Goal: Transaction & Acquisition: Purchase product/service

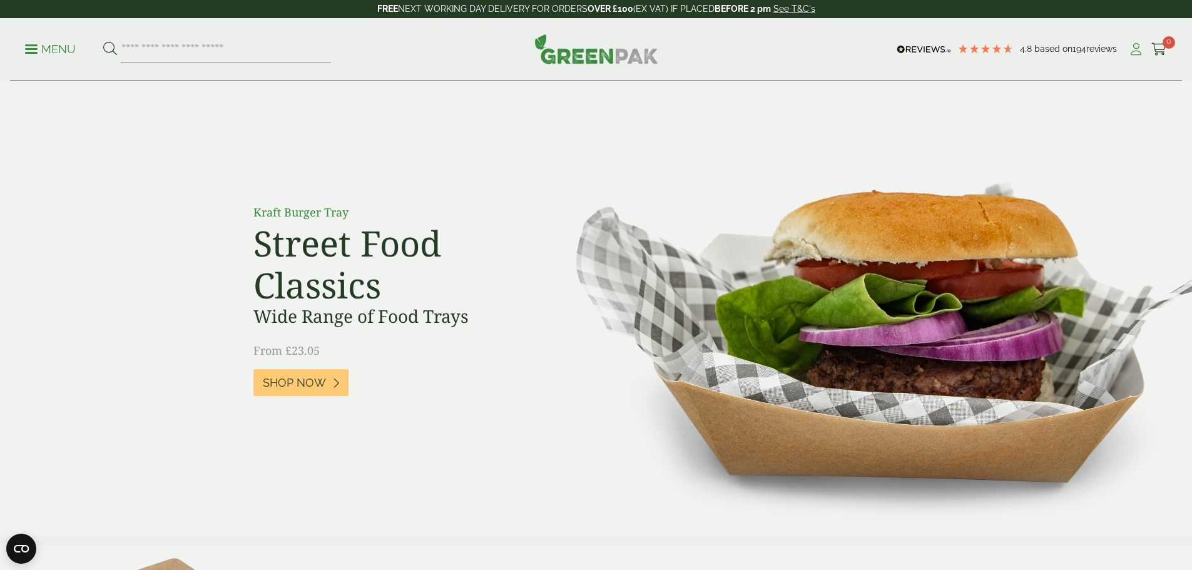
click at [1134, 51] on icon at bounding box center [1136, 49] width 16 height 13
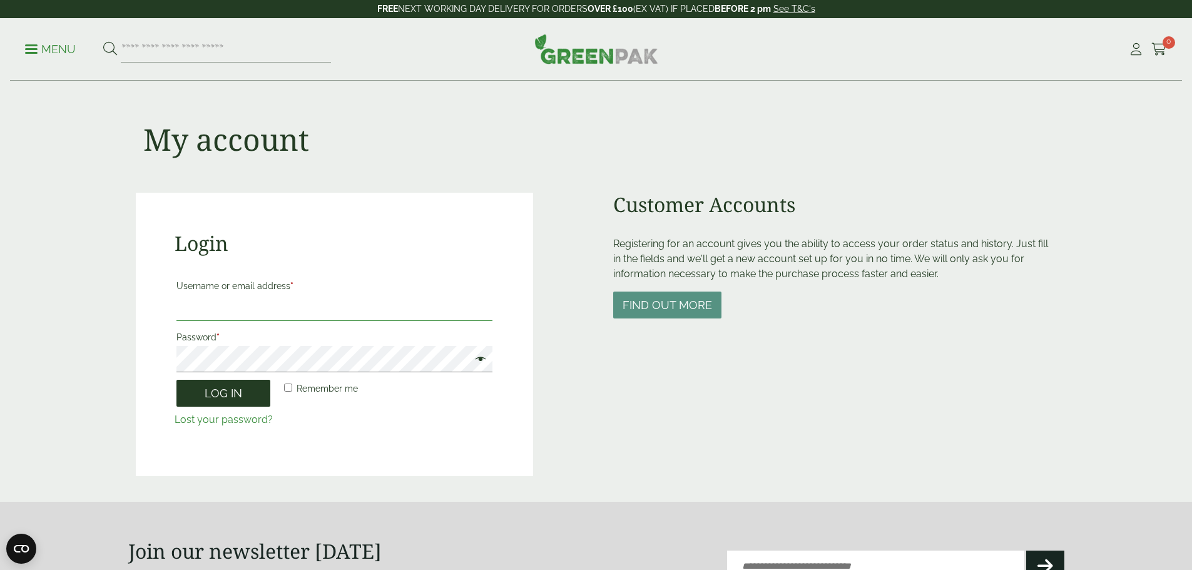
type input "**********"
click at [222, 397] on button "Log in" at bounding box center [223, 393] width 94 height 27
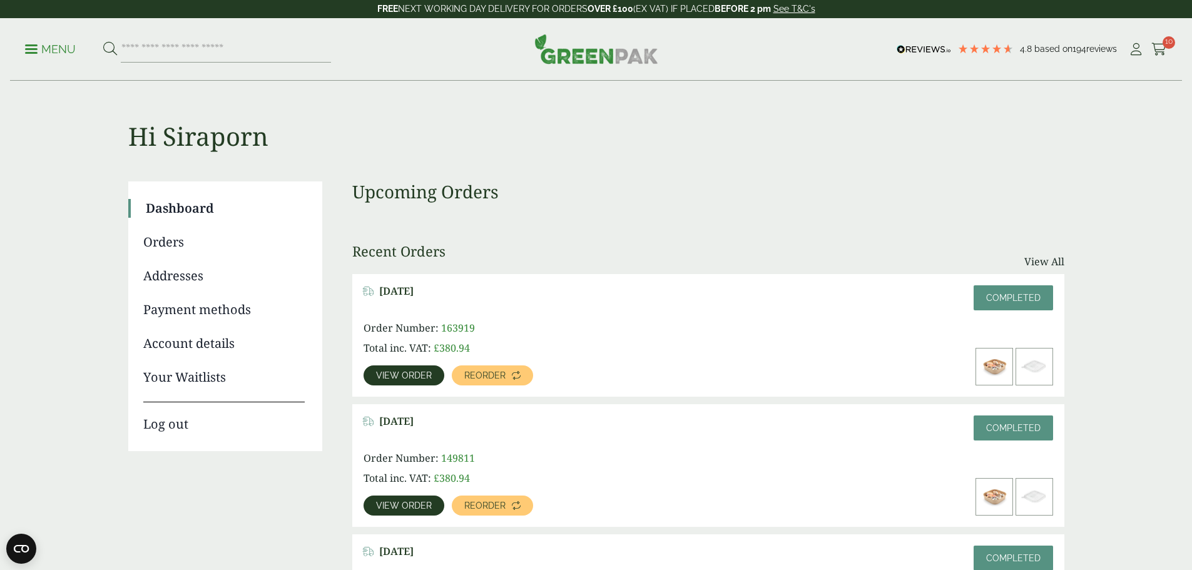
click at [432, 371] on span "View order" at bounding box center [404, 375] width 56 height 9
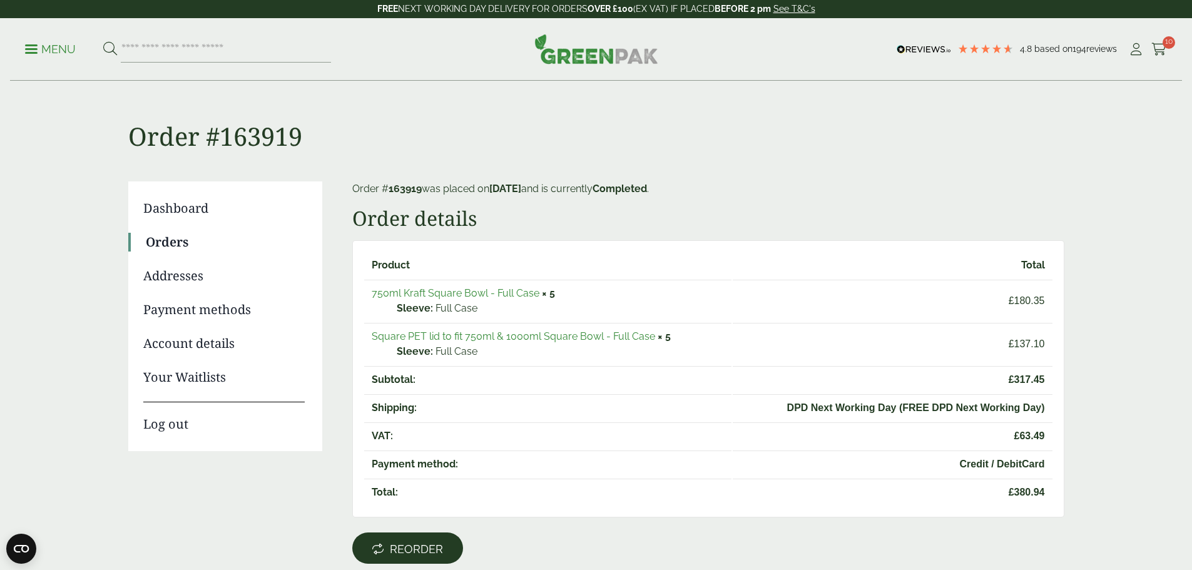
click at [443, 544] on span "Reorder" at bounding box center [416, 549] width 53 height 14
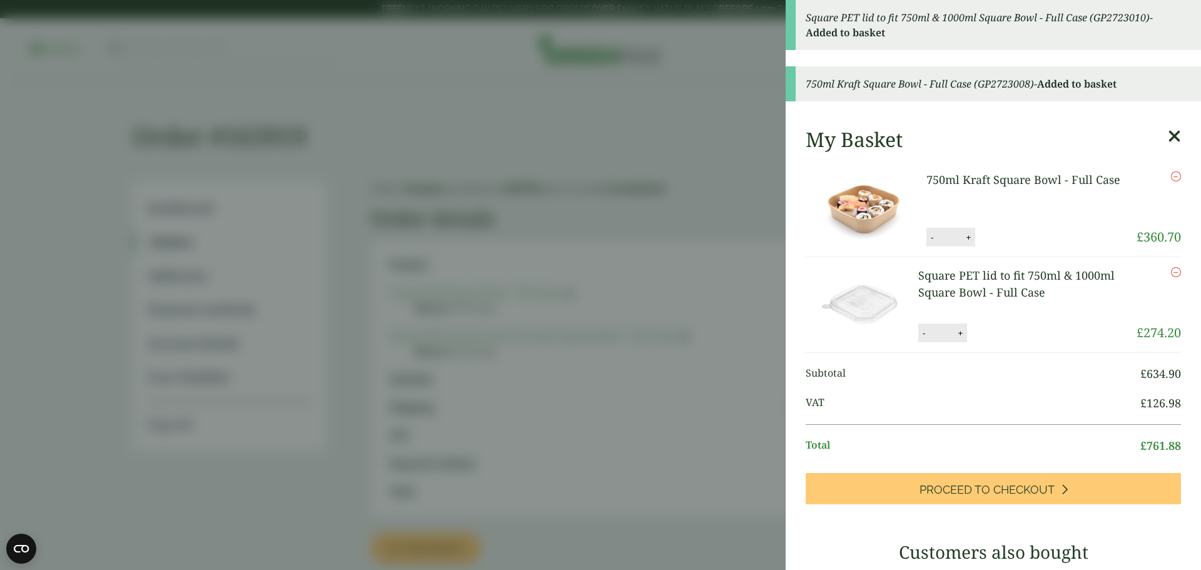
click at [986, 177] on link "750ml Kraft Square Bowl - Full Case" at bounding box center [1024, 179] width 194 height 15
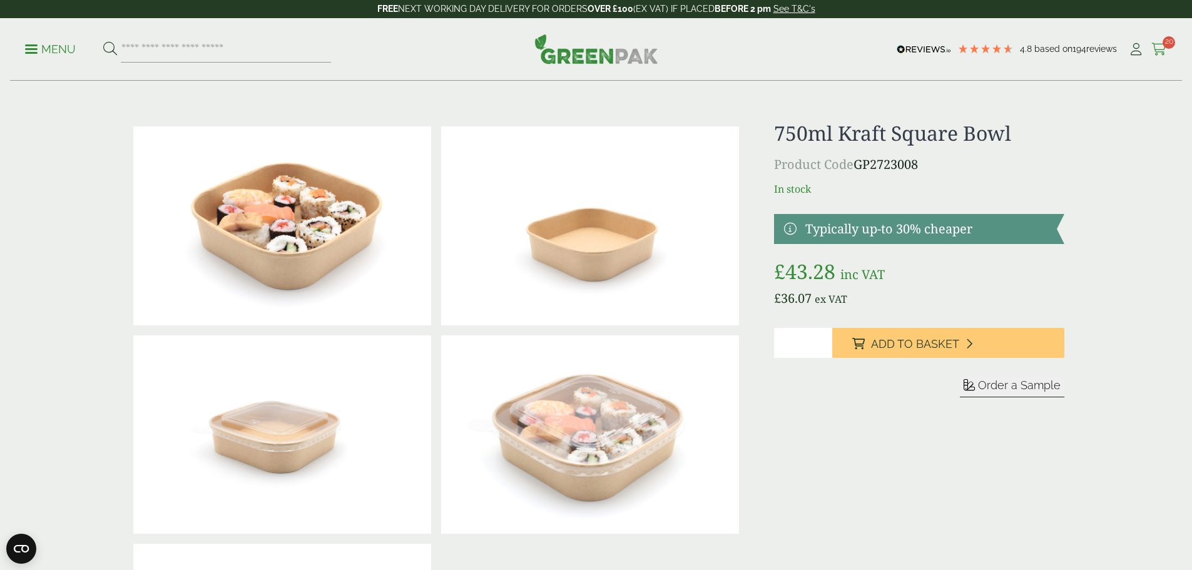
click at [1163, 44] on span "20" at bounding box center [1169, 42] width 13 height 13
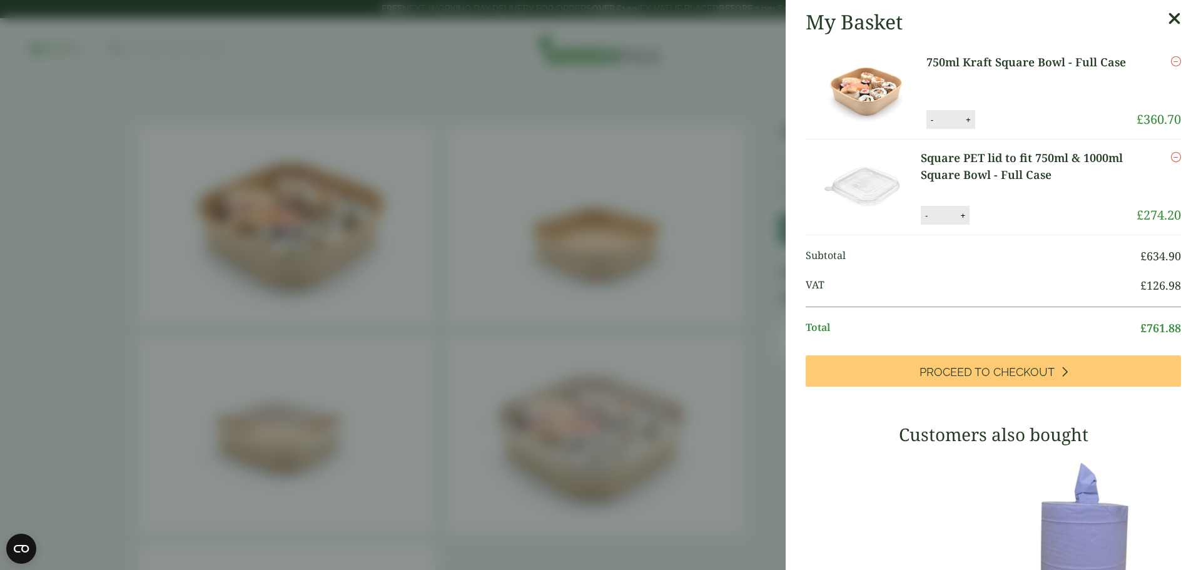
click at [927, 121] on button "-" at bounding box center [932, 120] width 10 height 11
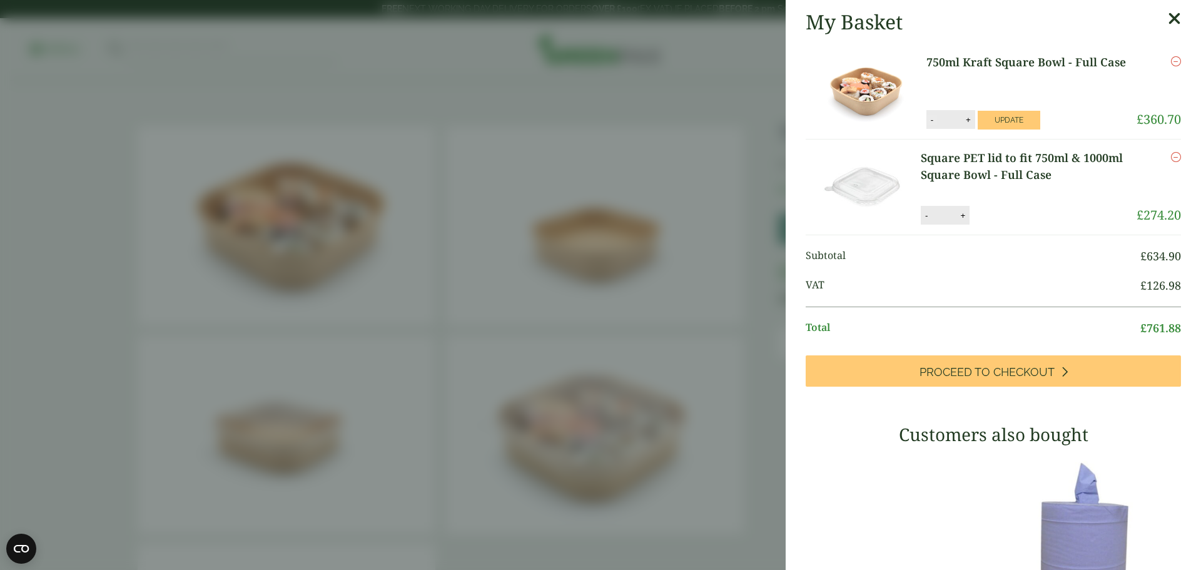
type input "*"
click at [999, 113] on button "Update" at bounding box center [1009, 120] width 63 height 19
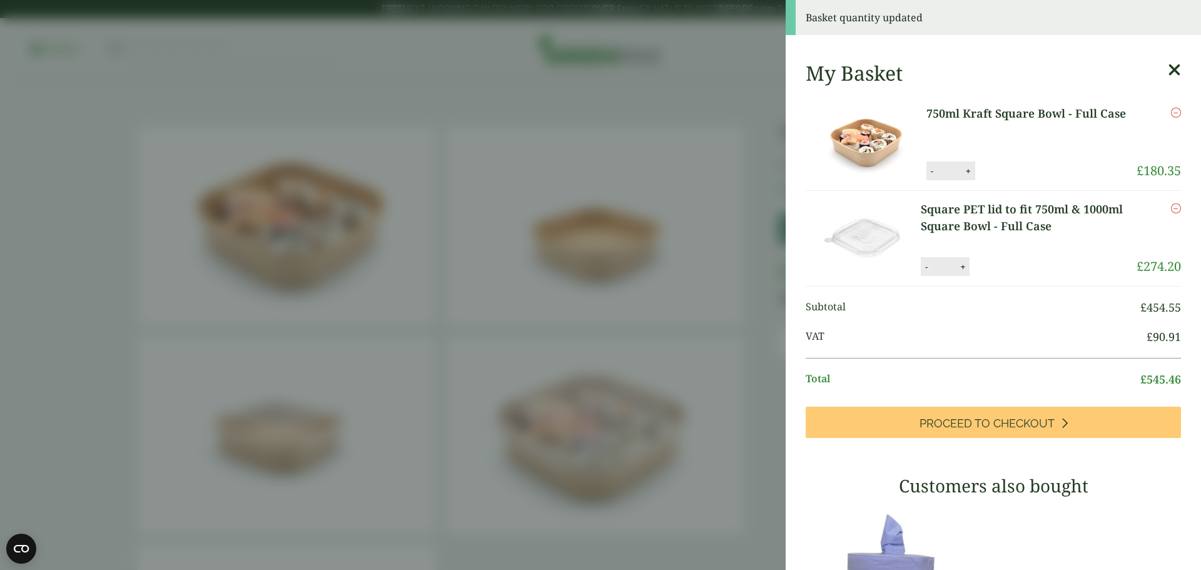
click at [927, 267] on button "-" at bounding box center [927, 267] width 10 height 11
click at [932, 267] on input "*" at bounding box center [944, 266] width 25 height 26
click at [924, 267] on button "-" at bounding box center [927, 267] width 10 height 11
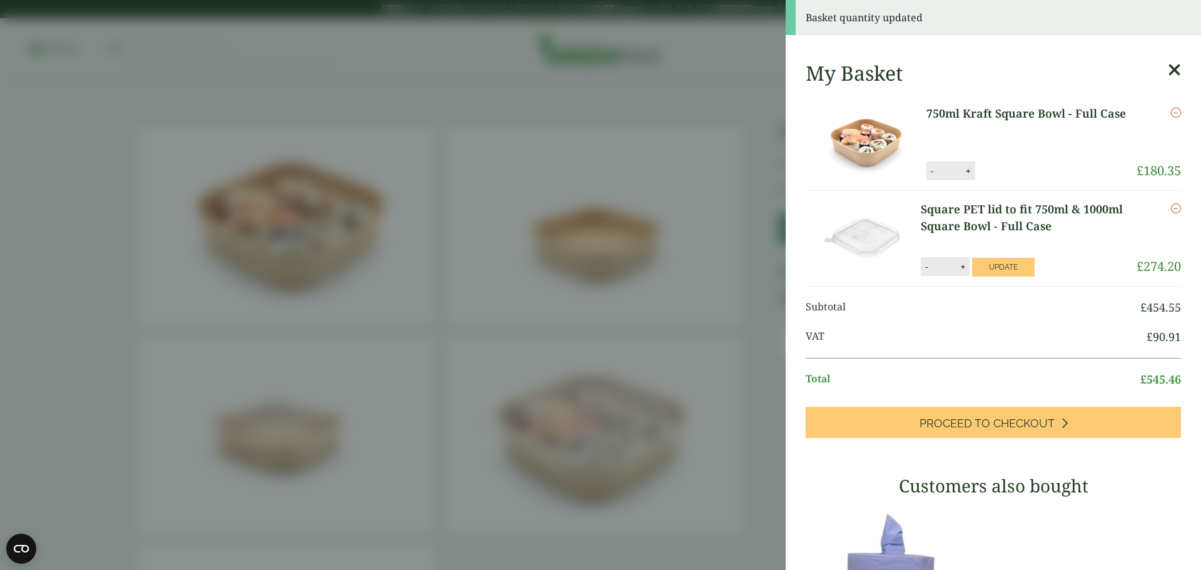
click at [924, 267] on button "-" at bounding box center [927, 267] width 10 height 11
type input "*"
click at [1019, 267] on button "Update" at bounding box center [1003, 267] width 63 height 19
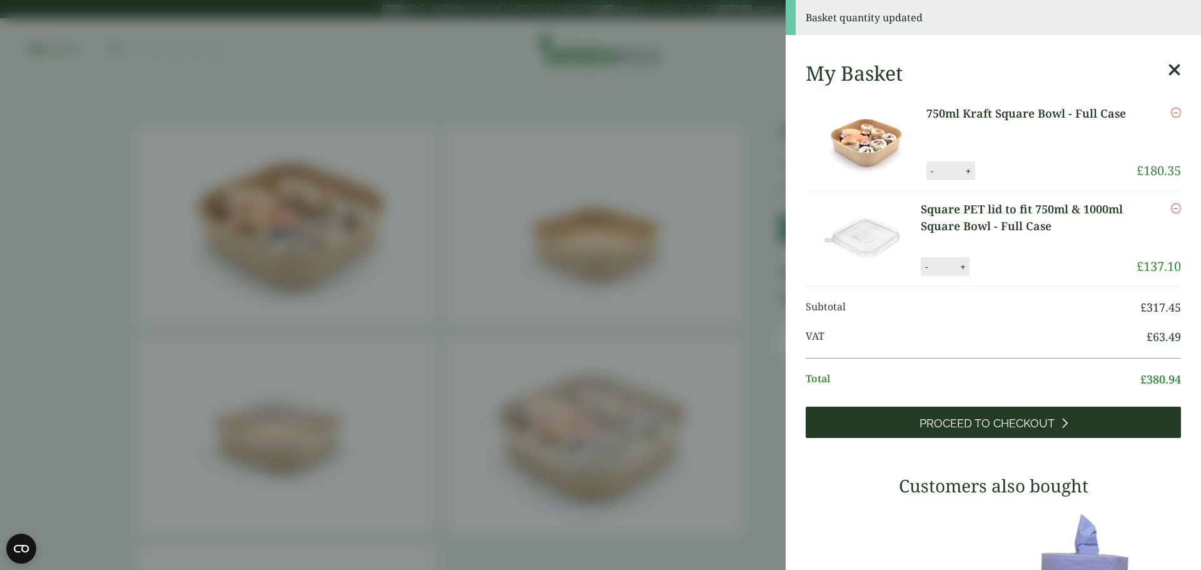
click at [999, 420] on span "Proceed to Checkout" at bounding box center [987, 424] width 135 height 14
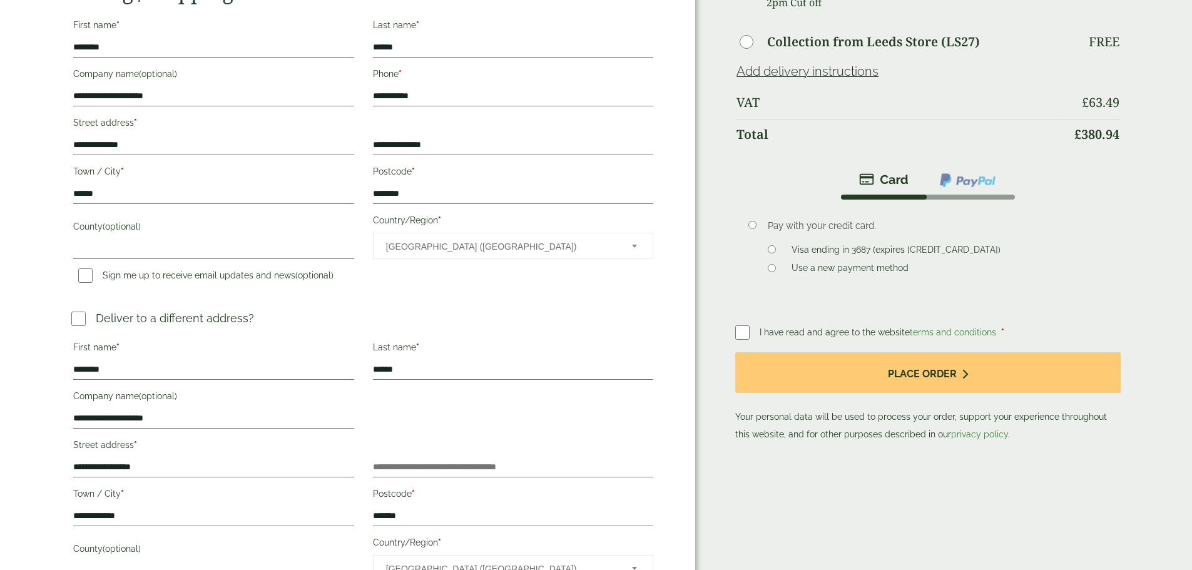
scroll to position [188, 0]
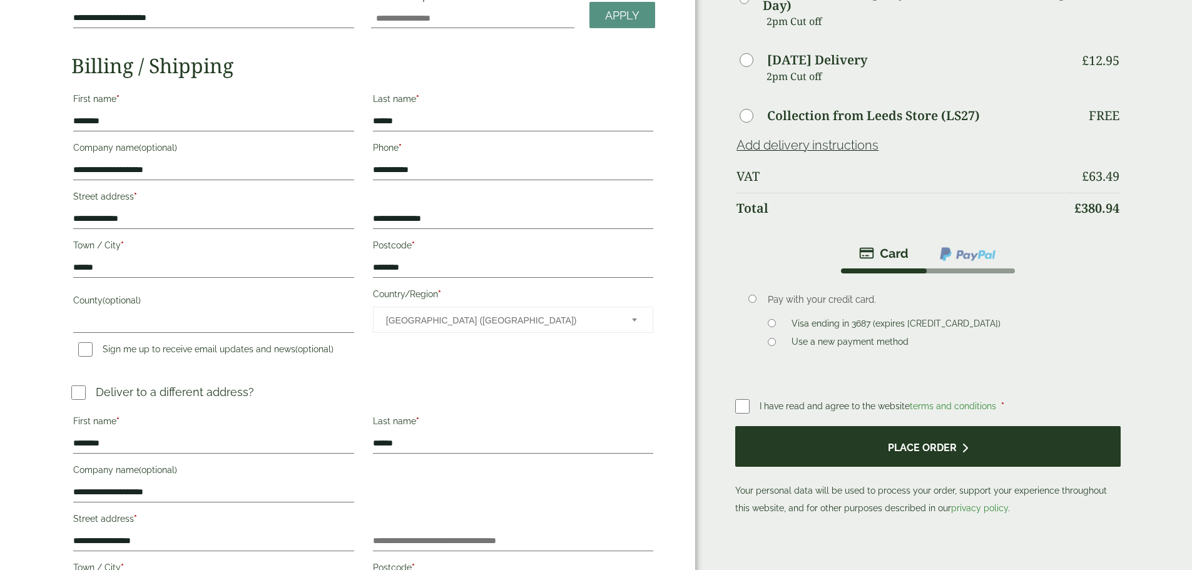
click at [814, 426] on button "Place order" at bounding box center [927, 446] width 385 height 41
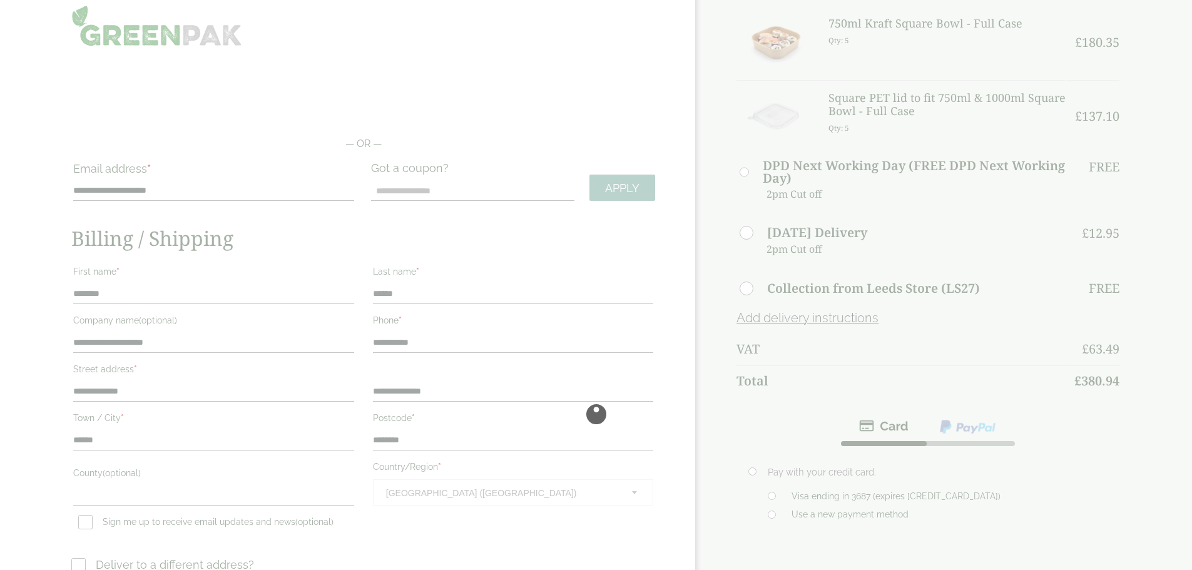
scroll to position [0, 0]
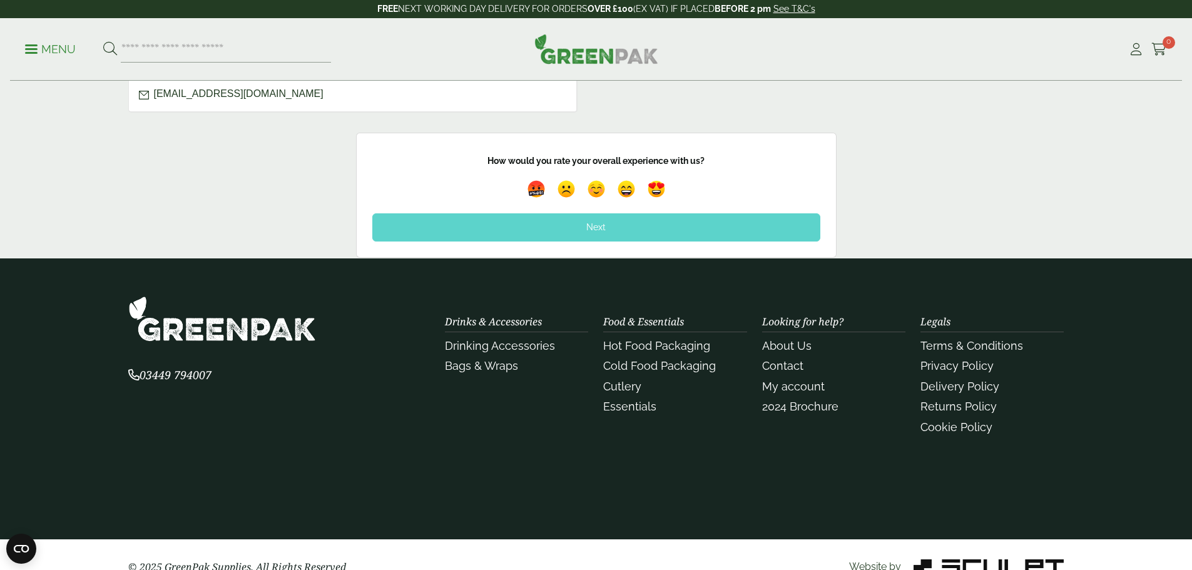
scroll to position [699, 0]
